Goal: Information Seeking & Learning: Check status

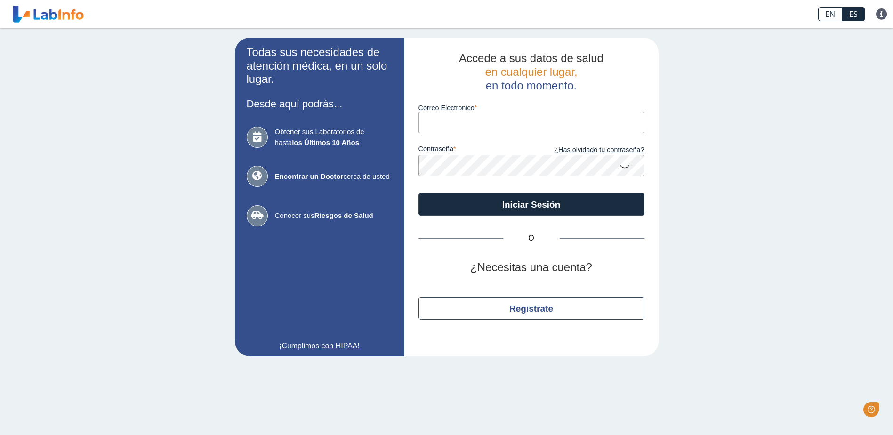
type input "[EMAIL_ADDRESS][DOMAIN_NAME]"
click at [626, 166] on icon at bounding box center [624, 166] width 11 height 18
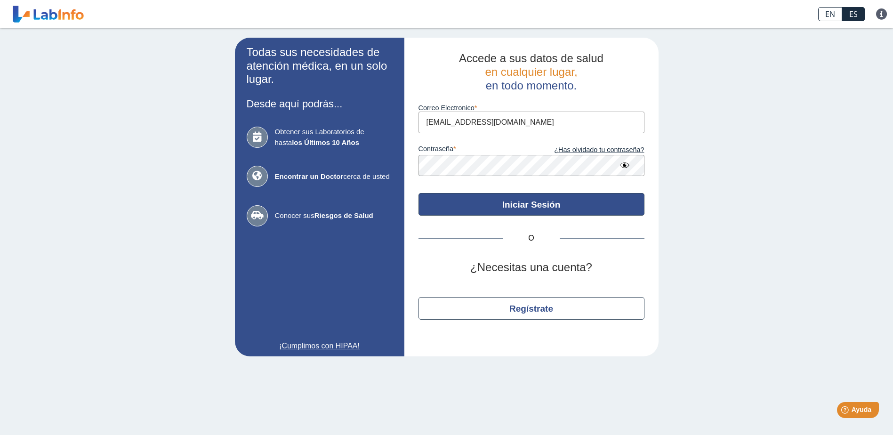
click at [554, 206] on button "Iniciar Sesión" at bounding box center [531, 204] width 226 height 23
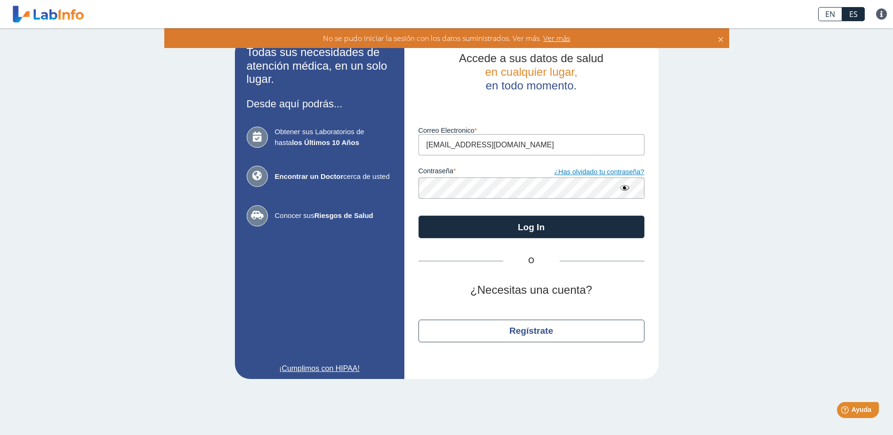
click at [603, 172] on link "¿Has olvidado tu contraseña?" at bounding box center [587, 172] width 113 height 10
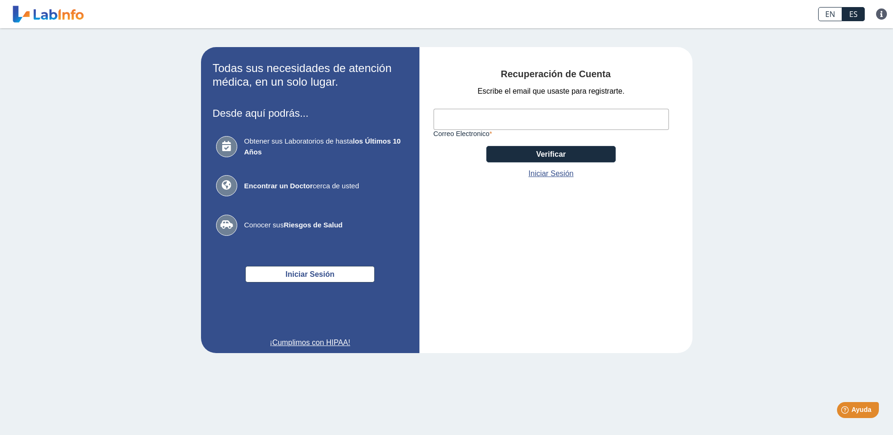
click at [519, 123] on input "Correo Electronico" at bounding box center [550, 119] width 235 height 21
type input "[EMAIL_ADDRESS][DOMAIN_NAME]"
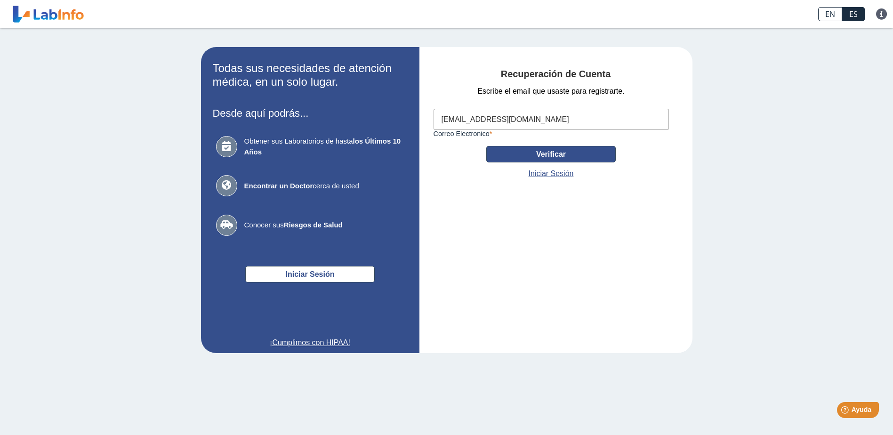
click at [581, 153] on button "Verificar" at bounding box center [550, 154] width 129 height 16
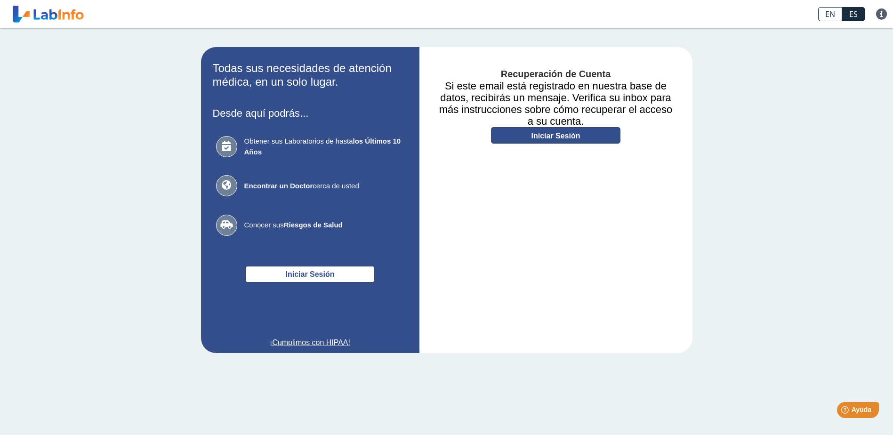
click at [575, 133] on link "Iniciar Sesión" at bounding box center [555, 135] width 129 height 16
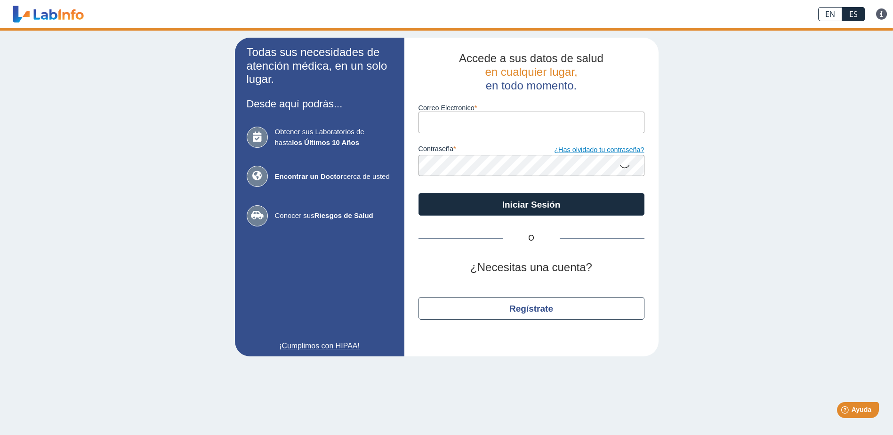
type input "[EMAIL_ADDRESS][DOMAIN_NAME]"
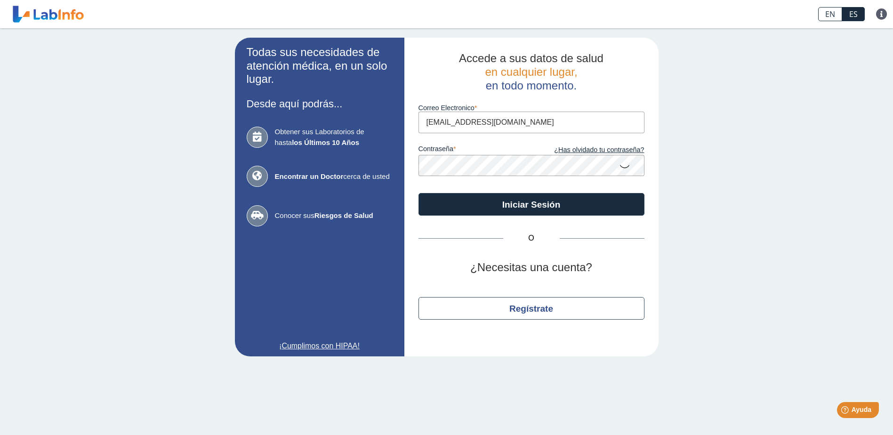
click at [625, 168] on icon at bounding box center [624, 166] width 11 height 18
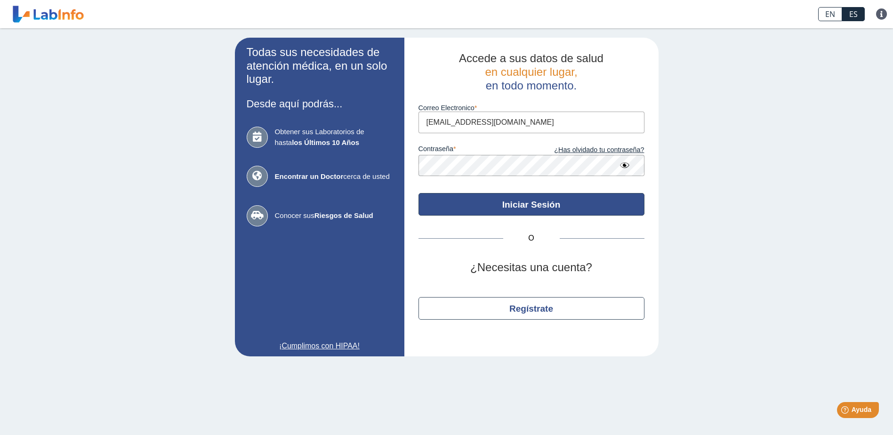
click at [548, 207] on button "Iniciar Sesión" at bounding box center [531, 204] width 226 height 23
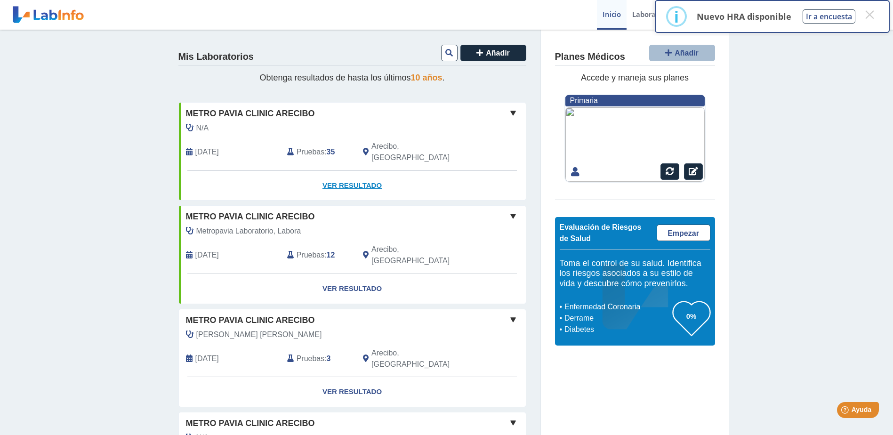
click at [354, 174] on link "Ver Resultado" at bounding box center [352, 186] width 347 height 30
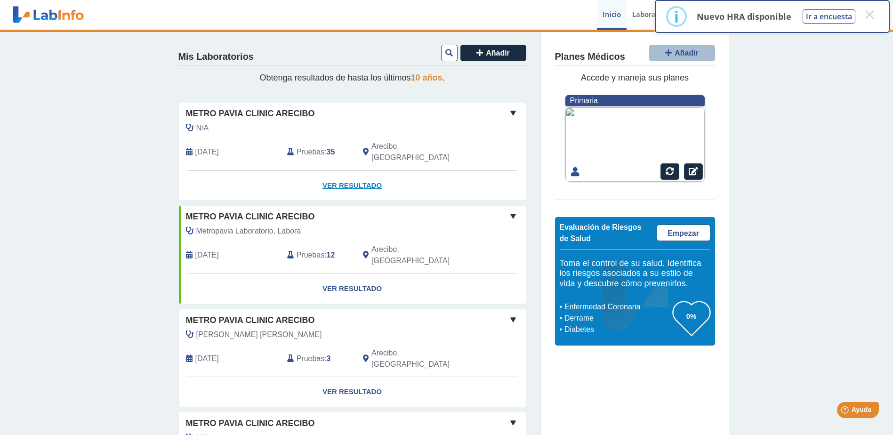
click at [360, 171] on link "Ver Resultado" at bounding box center [352, 186] width 347 height 30
click at [508, 113] on span at bounding box center [512, 112] width 11 height 11
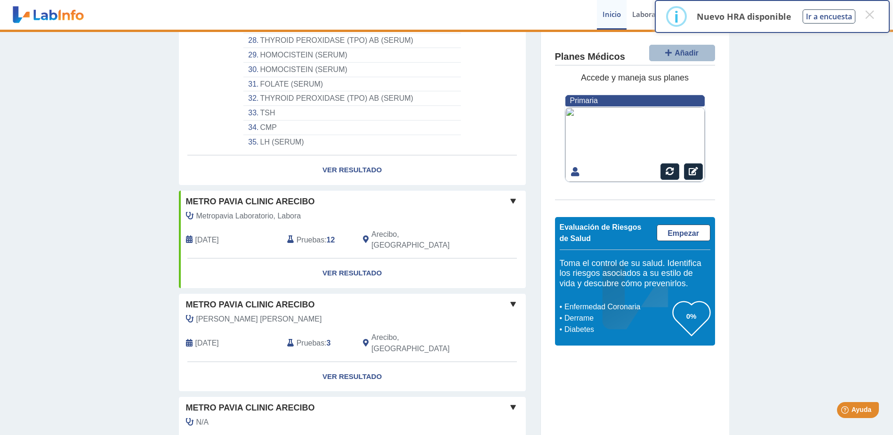
scroll to position [565, 0]
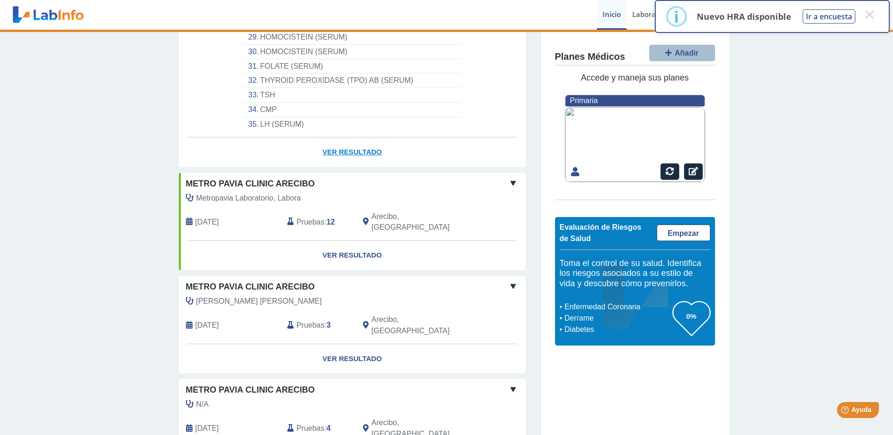
click at [349, 139] on link "Ver Resultado" at bounding box center [352, 152] width 347 height 30
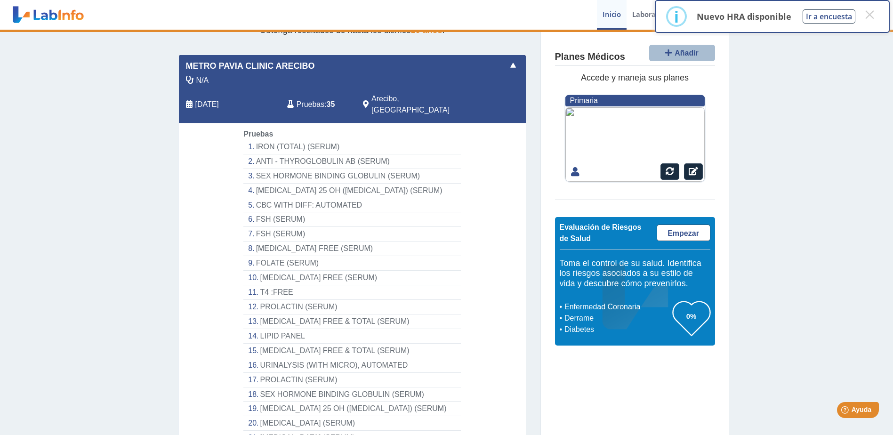
scroll to position [47, 0]
click at [257, 140] on li "IRON (TOTAL) (SERUM)" at bounding box center [351, 147] width 217 height 15
click at [287, 101] on icon at bounding box center [290, 105] width 7 height 8
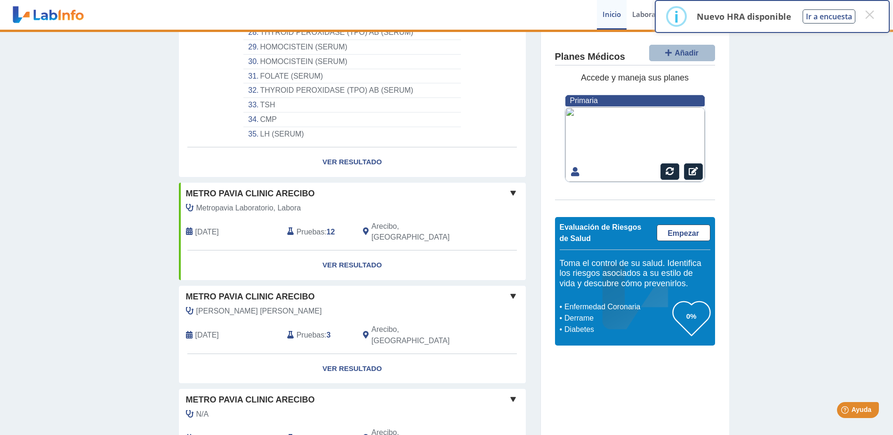
scroll to position [565, 0]
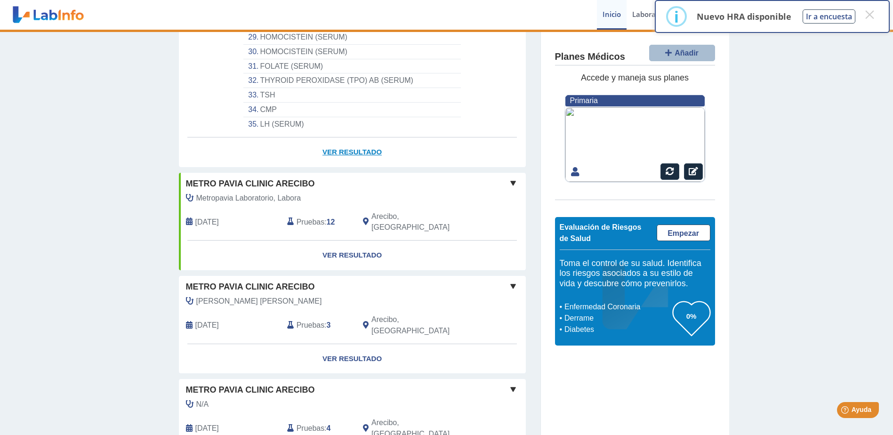
click at [360, 138] on link "Ver Resultado" at bounding box center [352, 152] width 347 height 30
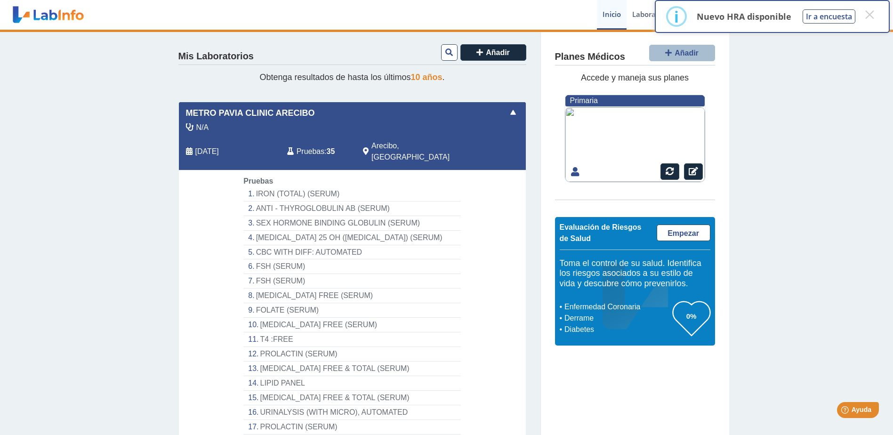
scroll to position [0, 0]
click at [210, 146] on span "[DATE]" at bounding box center [207, 151] width 24 height 11
click at [199, 126] on span "N/A" at bounding box center [202, 127] width 13 height 11
click at [328, 148] on b "35" at bounding box center [331, 152] width 8 height 8
click at [393, 144] on span "Arecibo, [GEOGRAPHIC_DATA]" at bounding box center [423, 152] width 104 height 23
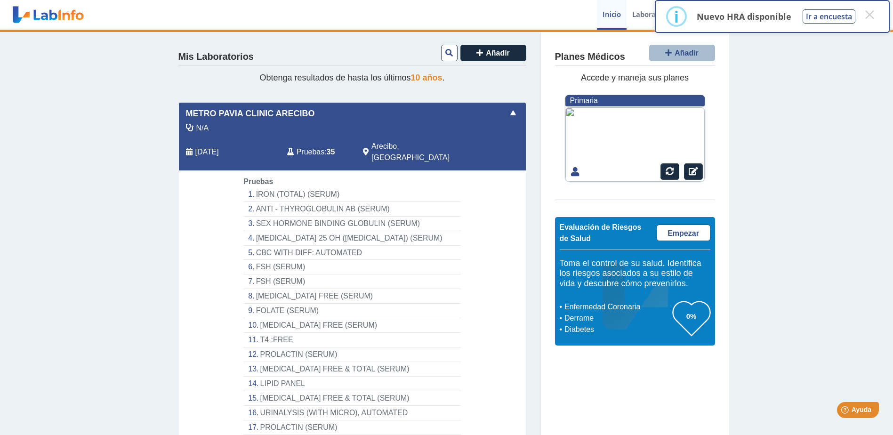
click at [507, 112] on span at bounding box center [512, 112] width 11 height 11
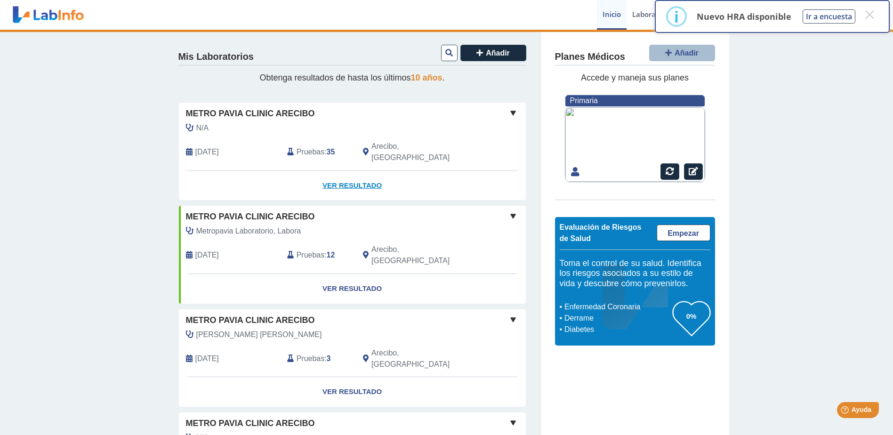
click at [361, 173] on link "Ver Resultado" at bounding box center [352, 186] width 347 height 30
click at [330, 174] on link "Ver Resultado" at bounding box center [352, 186] width 347 height 30
click at [350, 174] on link "Ver Resultado" at bounding box center [352, 186] width 347 height 30
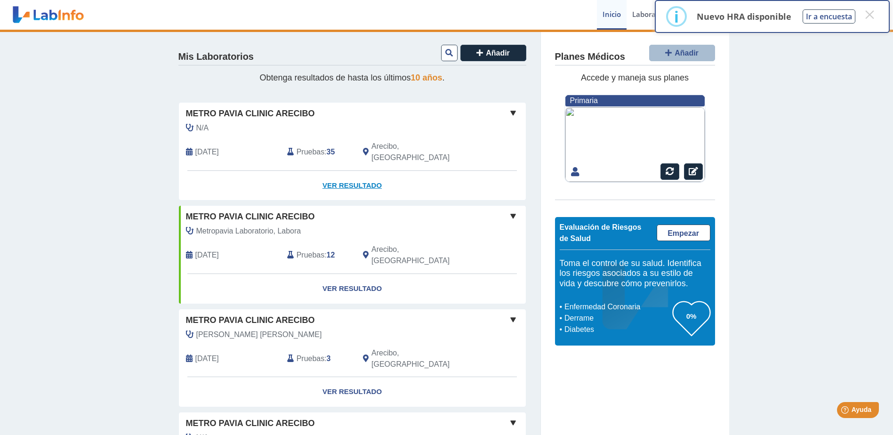
click at [347, 174] on link "Ver Resultado" at bounding box center [352, 186] width 347 height 30
click at [342, 274] on link "Ver Resultado" at bounding box center [352, 289] width 347 height 30
click at [363, 274] on link "Ver Resultado" at bounding box center [352, 289] width 347 height 30
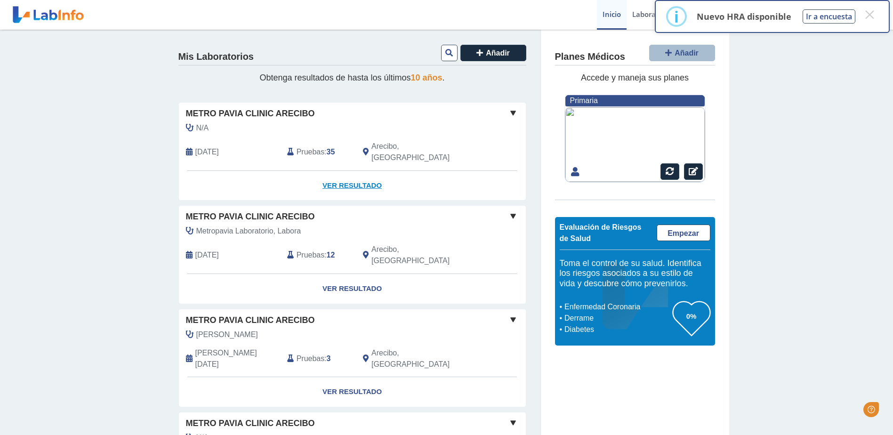
click at [354, 174] on link "Ver Resultado" at bounding box center [352, 186] width 347 height 30
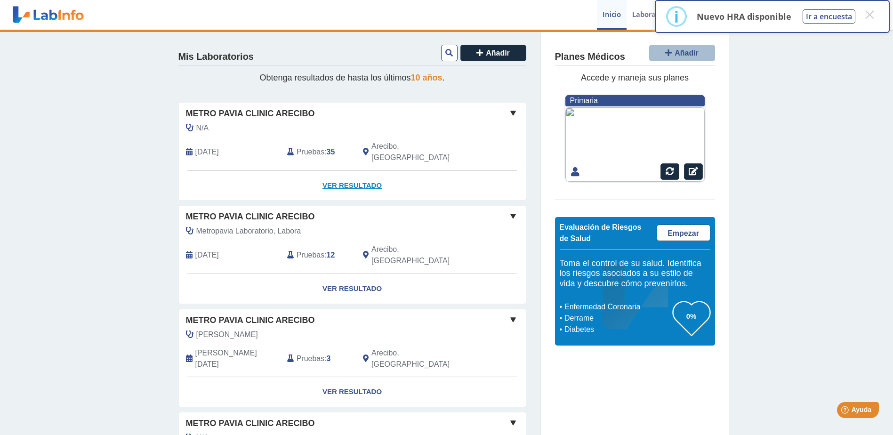
click at [326, 172] on link "Ver Resultado" at bounding box center [352, 186] width 347 height 30
click at [867, 15] on button "×" at bounding box center [869, 14] width 17 height 17
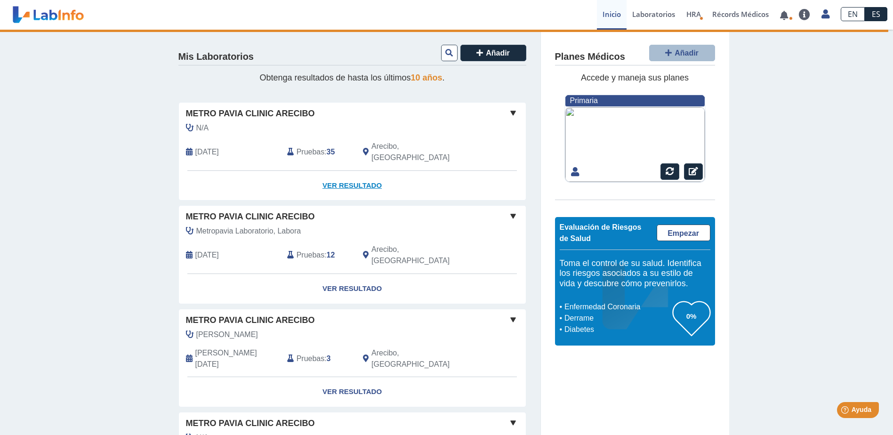
click at [369, 171] on link "Ver Resultado" at bounding box center [352, 186] width 347 height 30
click at [355, 175] on link "Ver Resultado" at bounding box center [352, 186] width 347 height 30
click at [509, 113] on span at bounding box center [512, 112] width 11 height 11
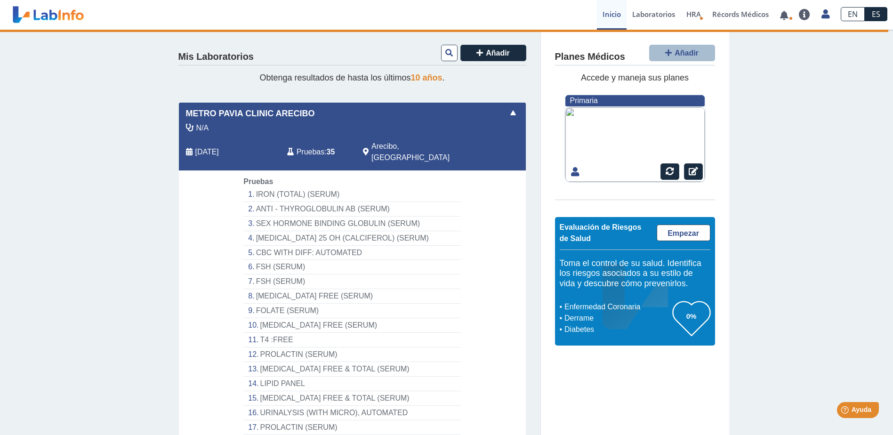
click at [329, 148] on b "35" at bounding box center [331, 152] width 8 height 8
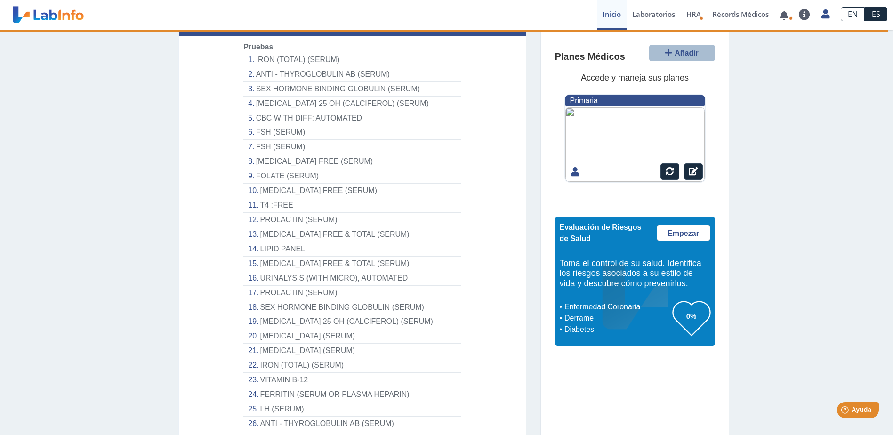
scroll to position [188, 0]
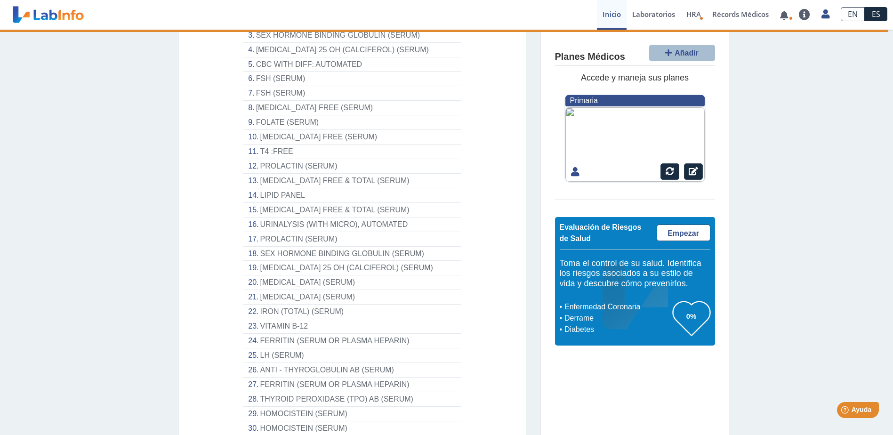
click at [294, 363] on li "ANTI - THYROGLOBULIN AB (SERUM)" at bounding box center [351, 370] width 217 height 15
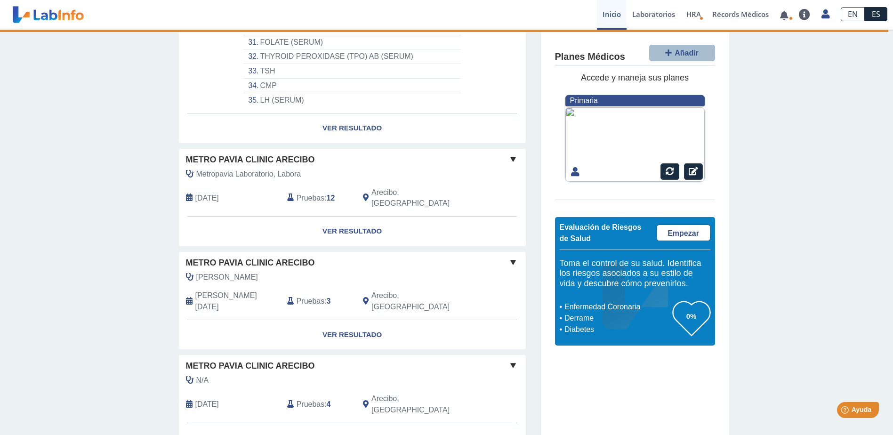
scroll to position [471, 0]
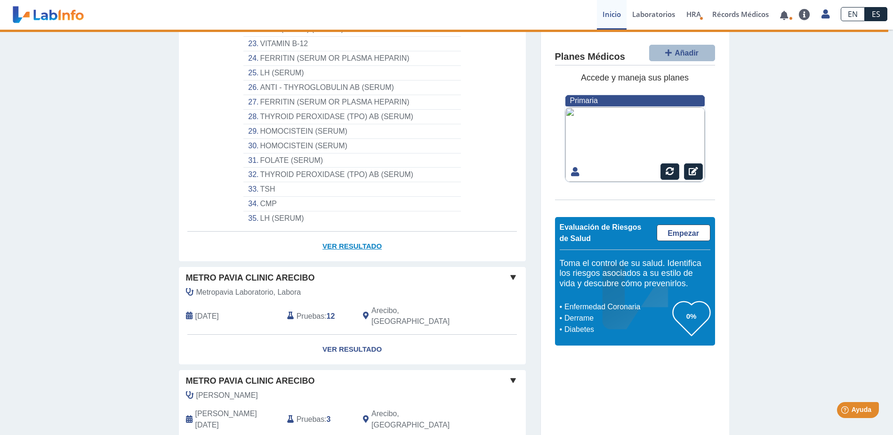
click at [365, 231] on link "Ver Resultado" at bounding box center [352, 246] width 347 height 30
click at [350, 236] on link "Ver Resultado" at bounding box center [352, 246] width 347 height 30
click at [349, 236] on link "Ver Resultado" at bounding box center [352, 246] width 347 height 30
click at [667, 13] on link "Laboratorios" at bounding box center [653, 15] width 54 height 30
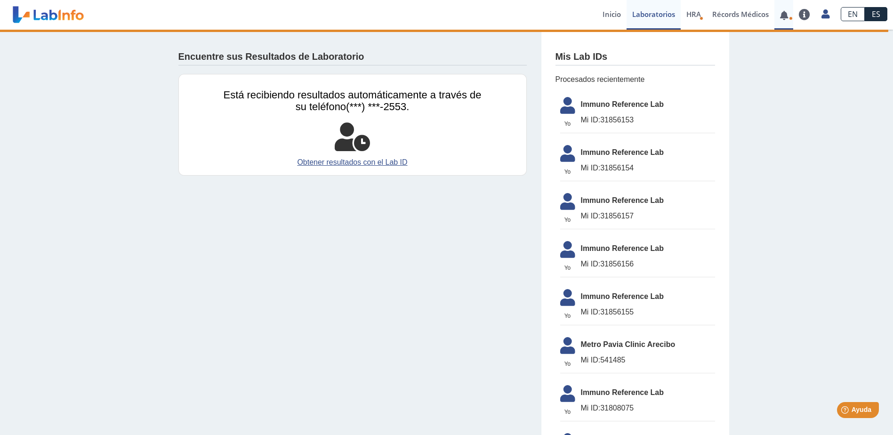
click at [785, 16] on link at bounding box center [783, 15] width 19 height 7
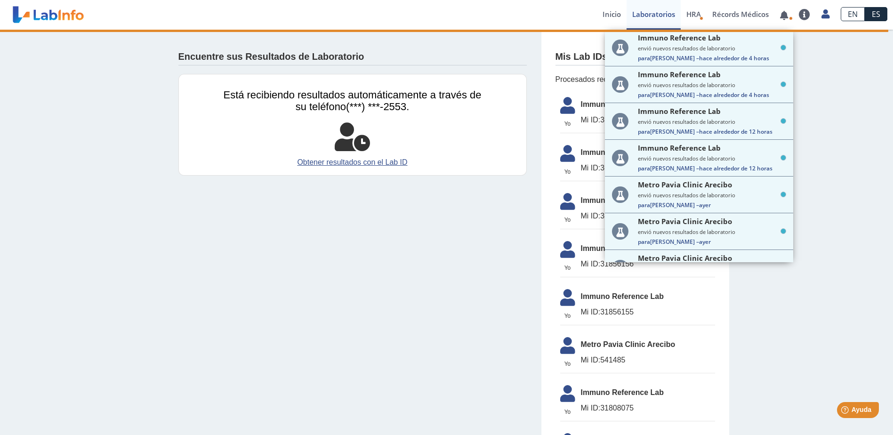
click at [375, 62] on div "Encuentre sus Resultados de Laboratorio" at bounding box center [352, 55] width 348 height 22
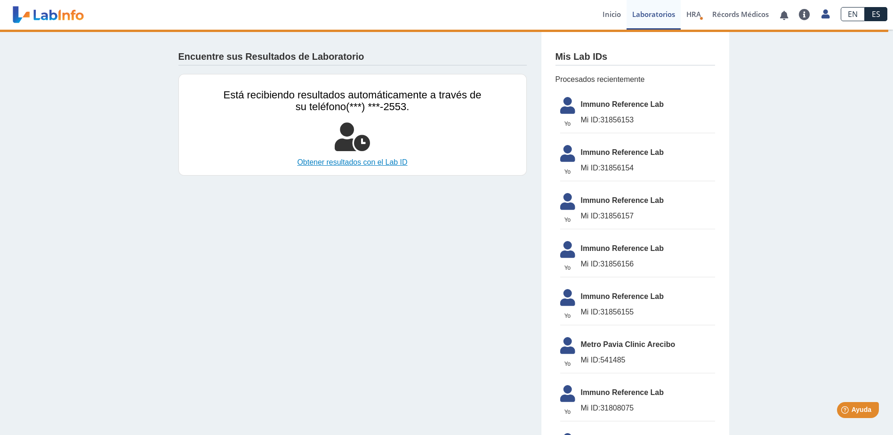
click at [377, 164] on link "Obtener resultados con el Lab ID" at bounding box center [353, 162] width 258 height 11
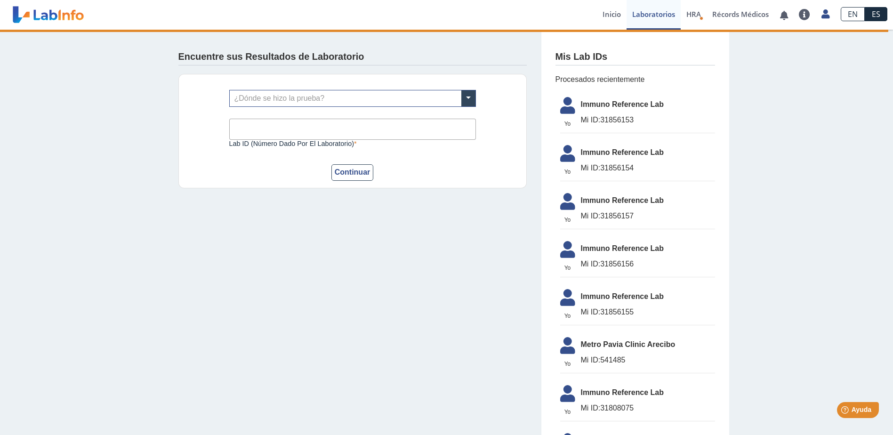
click at [284, 196] on div "Encuentre sus Resultados de Laboratorio ¿Dónde se hizo la prueba? Lab ID (númer…" at bounding box center [352, 116] width 376 height 173
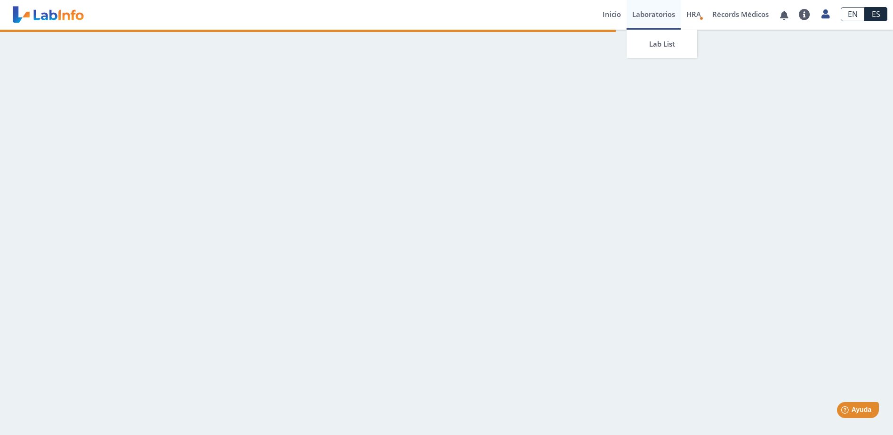
click at [668, 14] on link "Laboratorios" at bounding box center [653, 15] width 54 height 30
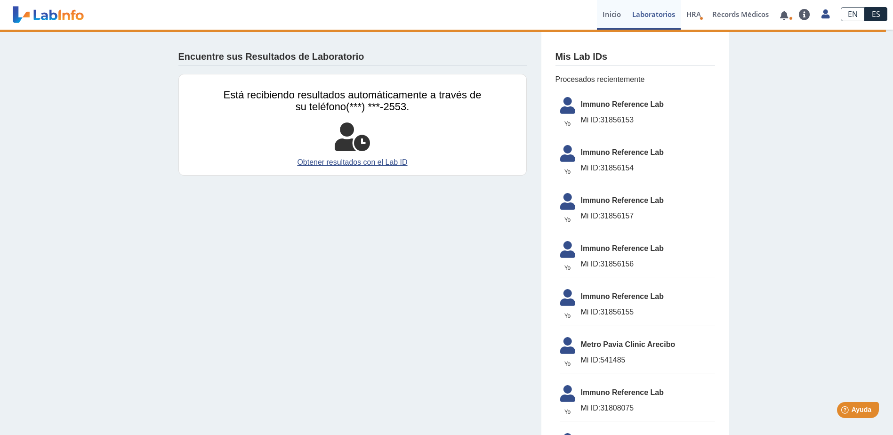
click at [614, 9] on link "Inicio" at bounding box center [612, 15] width 30 height 30
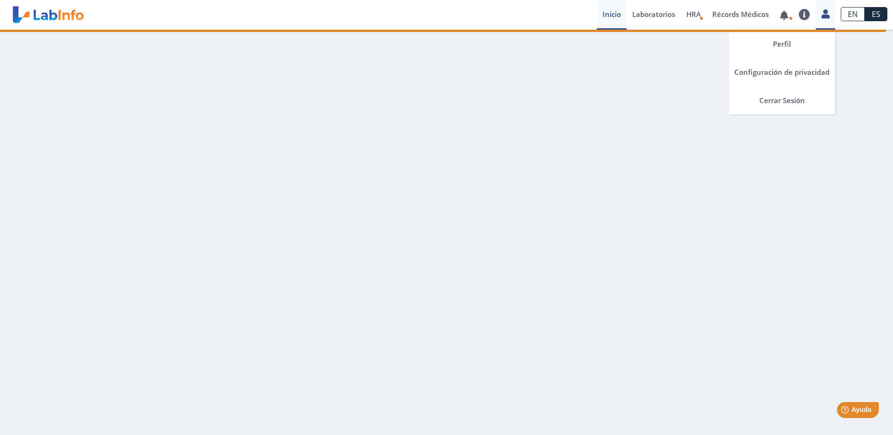
click at [823, 13] on icon at bounding box center [825, 13] width 8 height 7
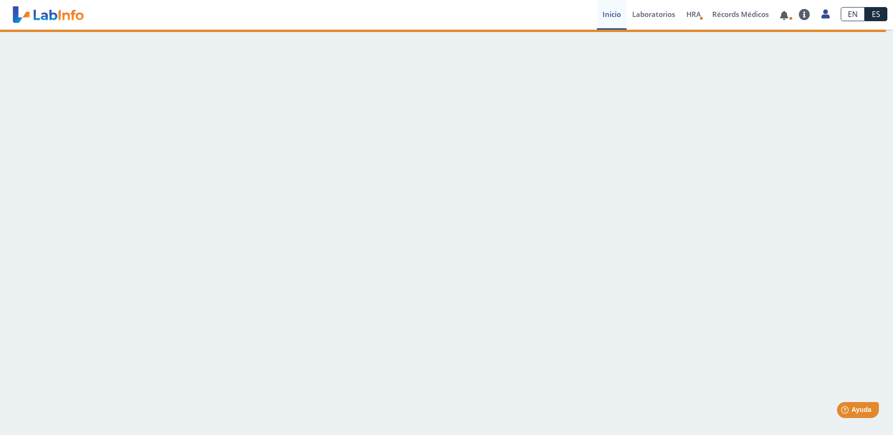
click at [408, 91] on main at bounding box center [446, 232] width 893 height 405
click at [607, 17] on link "Inicio" at bounding box center [612, 15] width 30 height 30
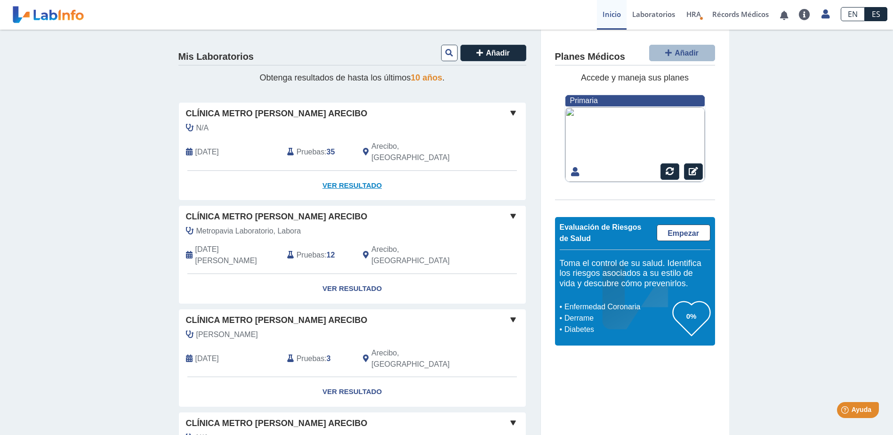
click at [347, 184] on link "Ver Resultado" at bounding box center [352, 186] width 347 height 30
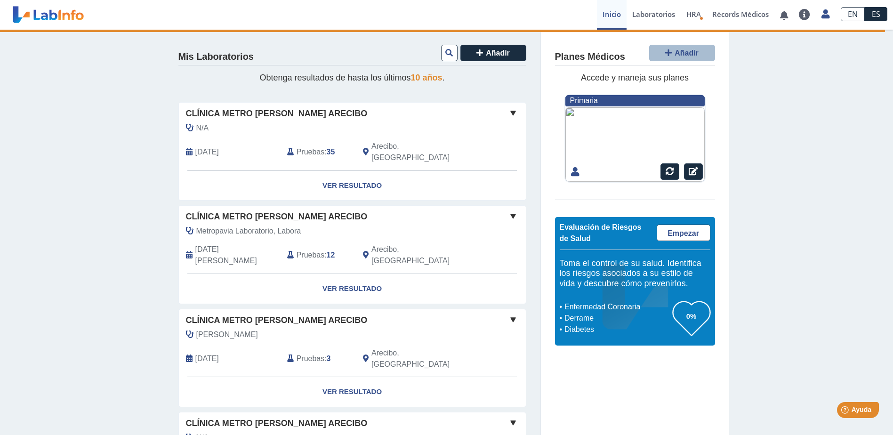
click at [258, 114] on span "Clínica Metro Pavia Arecibo" at bounding box center [277, 113] width 182 height 13
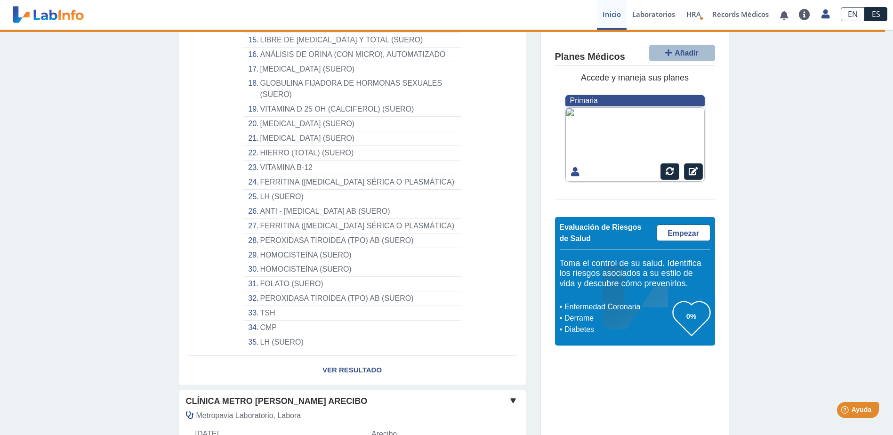
scroll to position [518, 0]
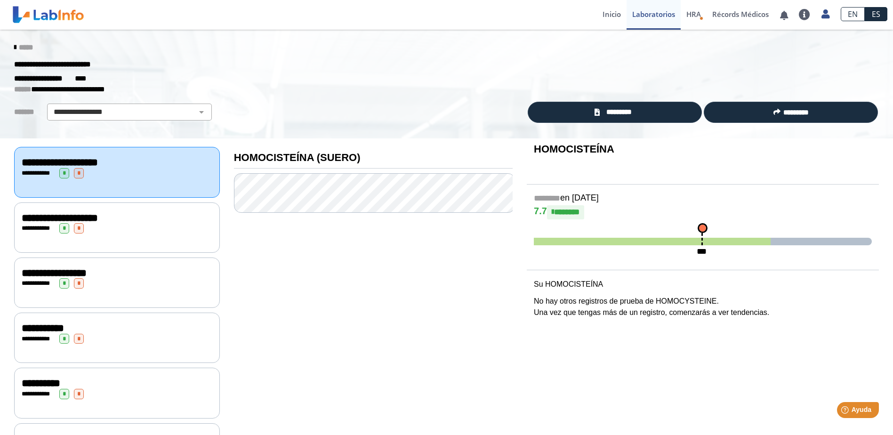
click at [14, 46] on icon at bounding box center [15, 48] width 2 height 8
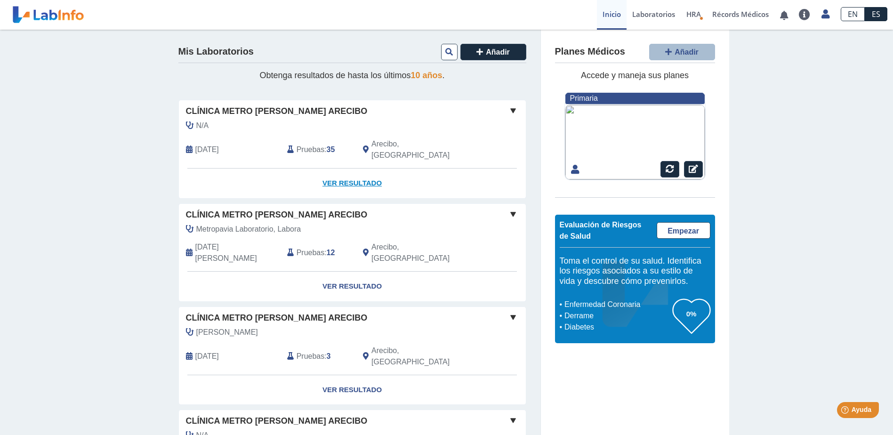
click at [369, 181] on link "Ver Resultado" at bounding box center [352, 183] width 347 height 30
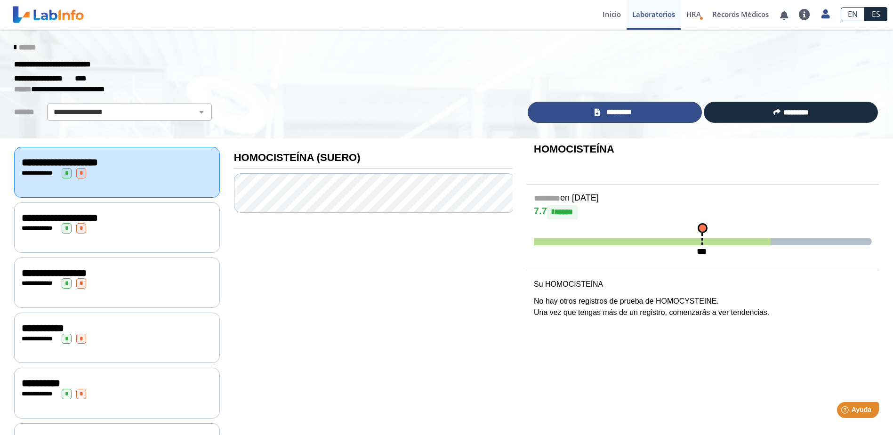
click at [607, 109] on span "*********" at bounding box center [618, 112] width 32 height 11
